Goal: Information Seeking & Learning: Find specific fact

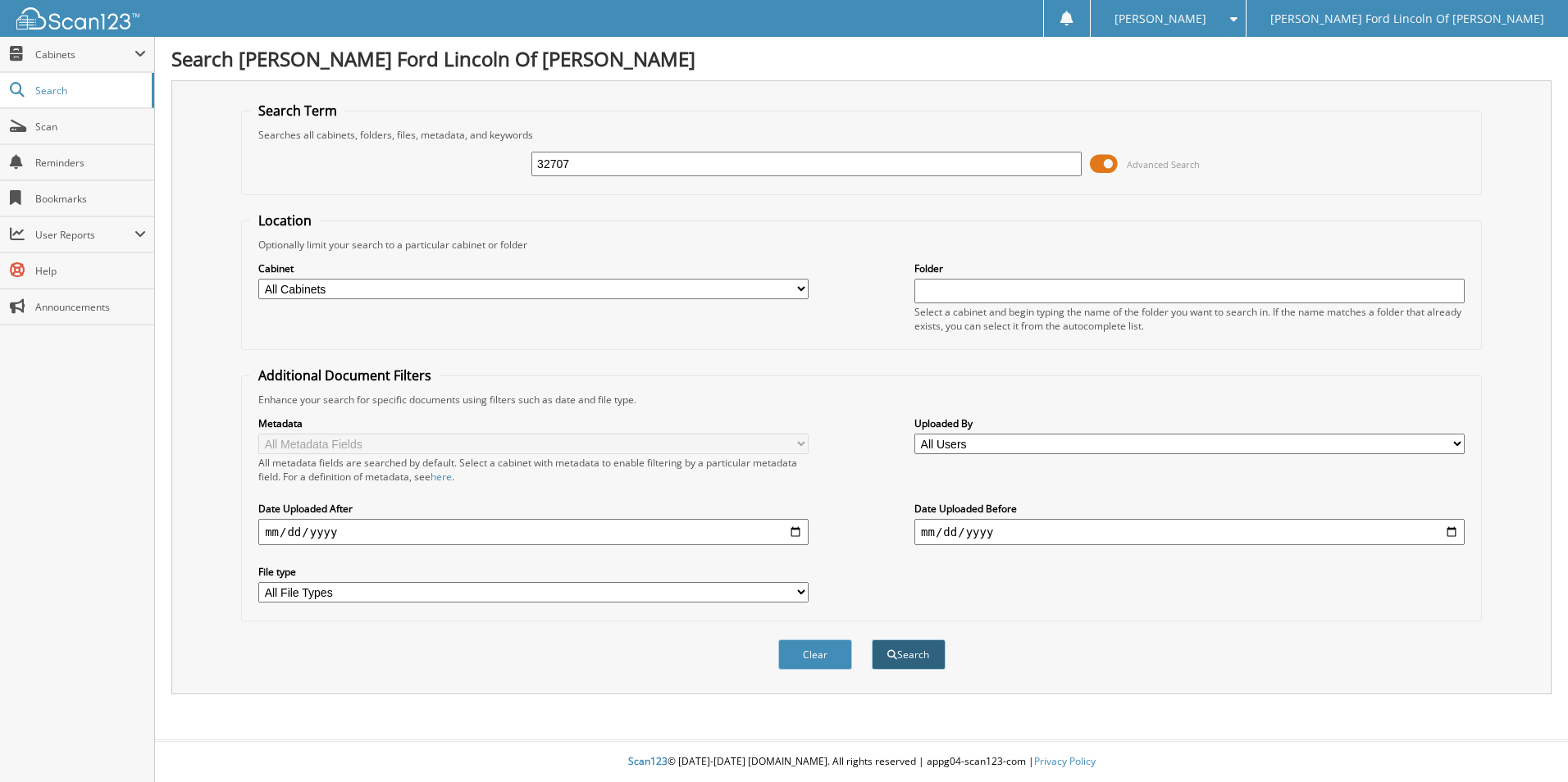
type input "32707"
click at [911, 652] on button "Search" at bounding box center [909, 654] width 74 height 30
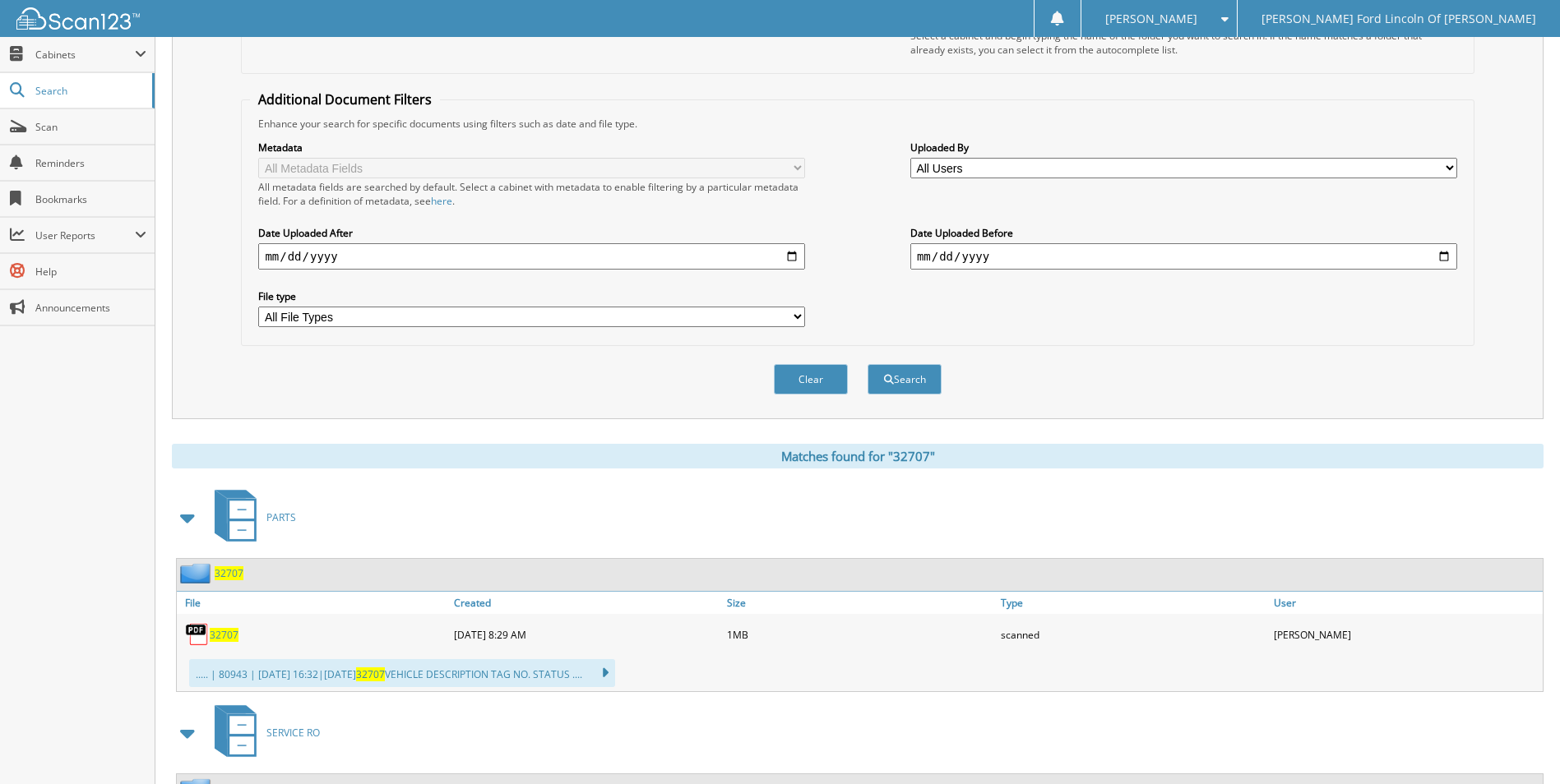
scroll to position [329, 0]
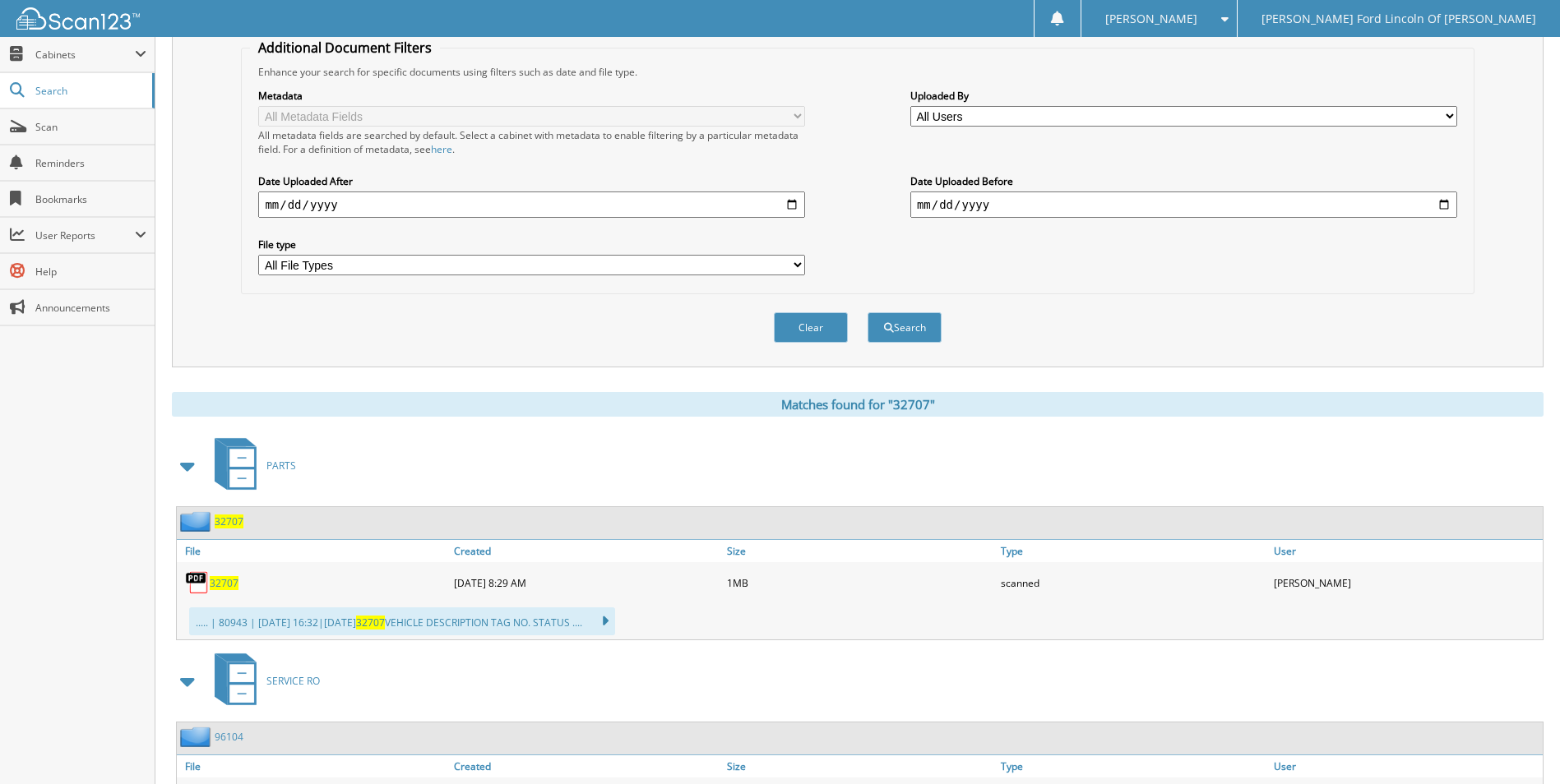
click at [218, 589] on span "32707" at bounding box center [224, 583] width 29 height 14
